Goal: Transaction & Acquisition: Obtain resource

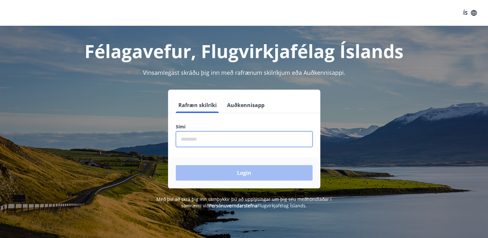
click at [196, 138] on input "phone" at bounding box center [244, 139] width 137 height 16
type input "********"
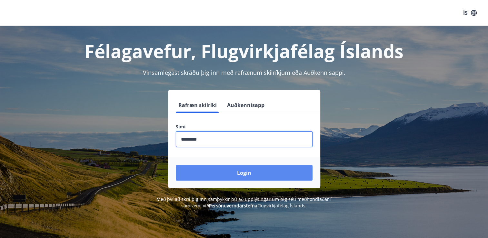
click at [219, 172] on button "Login" at bounding box center [244, 172] width 137 height 15
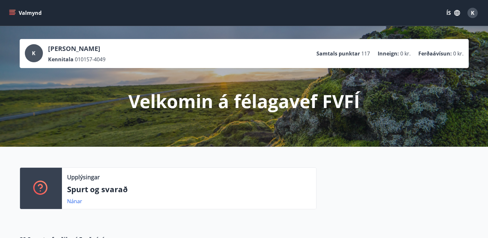
click at [25, 14] on button "Valmynd" at bounding box center [26, 13] width 36 height 12
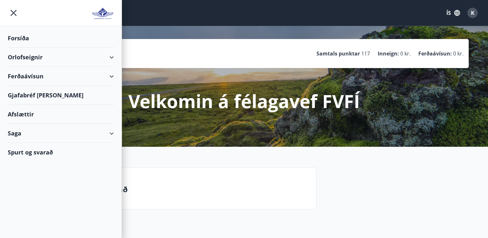
click at [107, 56] on div "Orlofseignir" at bounding box center [61, 57] width 106 height 19
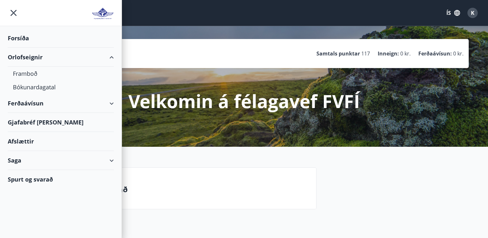
click at [37, 56] on div "Orlofseignir" at bounding box center [61, 57] width 106 height 19
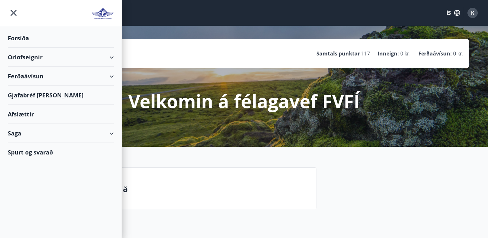
click at [35, 58] on div "Orlofseignir" at bounding box center [61, 57] width 106 height 19
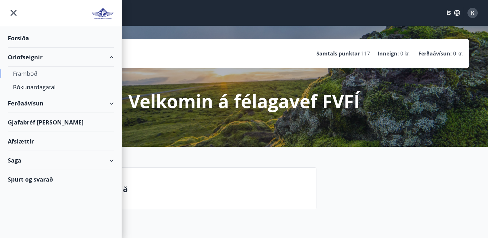
click at [36, 73] on div "Framboð" at bounding box center [61, 74] width 96 height 14
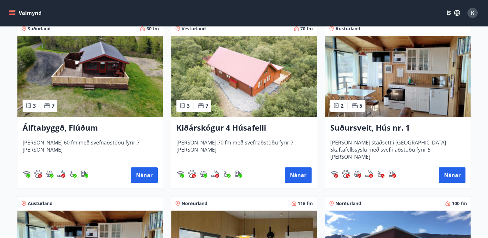
scroll to position [129, 0]
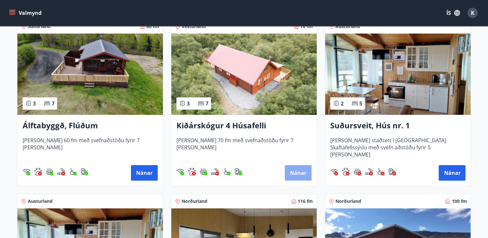
click at [296, 171] on button "Nánar" at bounding box center [298, 172] width 27 height 15
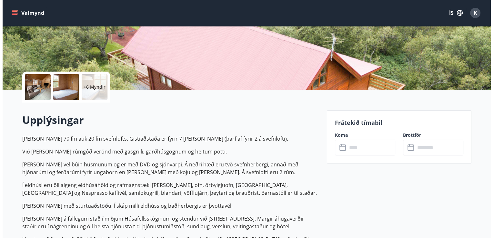
scroll to position [103, 0]
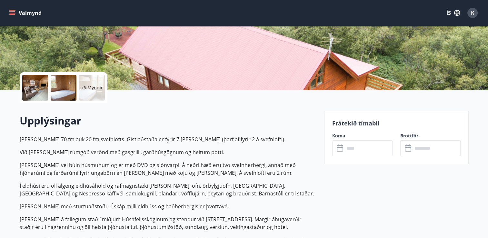
click at [87, 85] on p "+6 Myndir" at bounding box center [92, 87] width 22 height 6
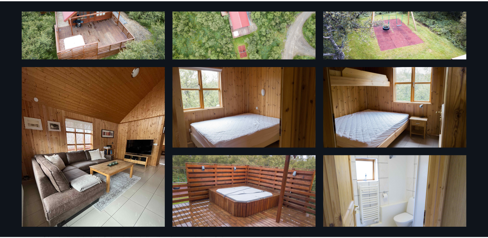
scroll to position [0, 0]
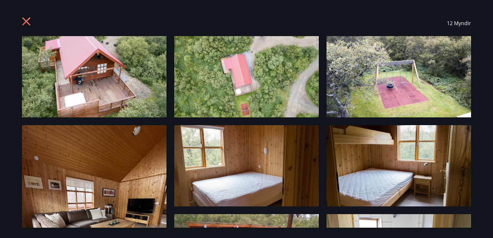
click at [27, 20] on icon at bounding box center [26, 21] width 8 height 8
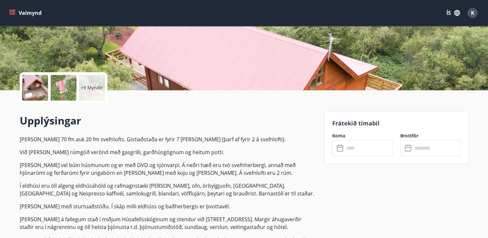
click at [458, 14] on icon "button" at bounding box center [457, 13] width 6 height 6
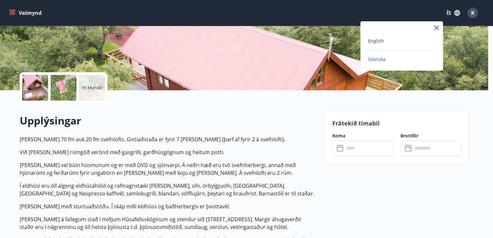
click at [474, 101] on div at bounding box center [246, 119] width 493 height 238
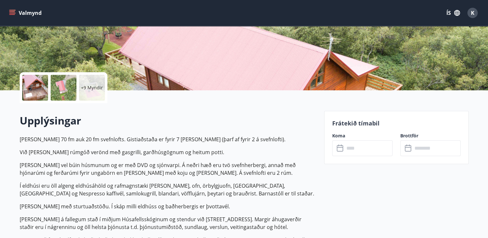
click at [469, 14] on div "K" at bounding box center [472, 13] width 10 height 10
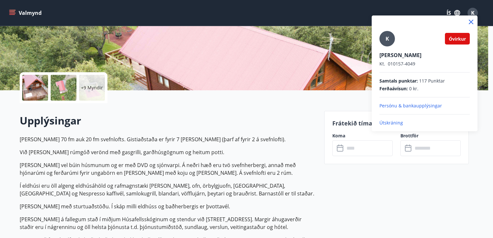
click at [329, 172] on div at bounding box center [246, 119] width 493 height 238
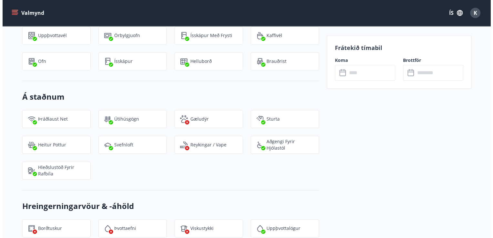
scroll to position [716, 0]
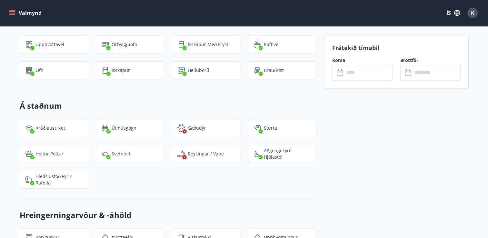
click at [475, 13] on div "K" at bounding box center [472, 13] width 10 height 10
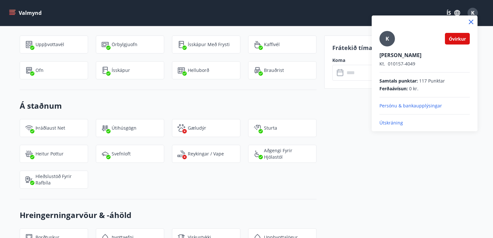
click at [388, 123] on p "Útskráning" at bounding box center [424, 123] width 90 height 6
